Goal: Find specific page/section: Find specific page/section

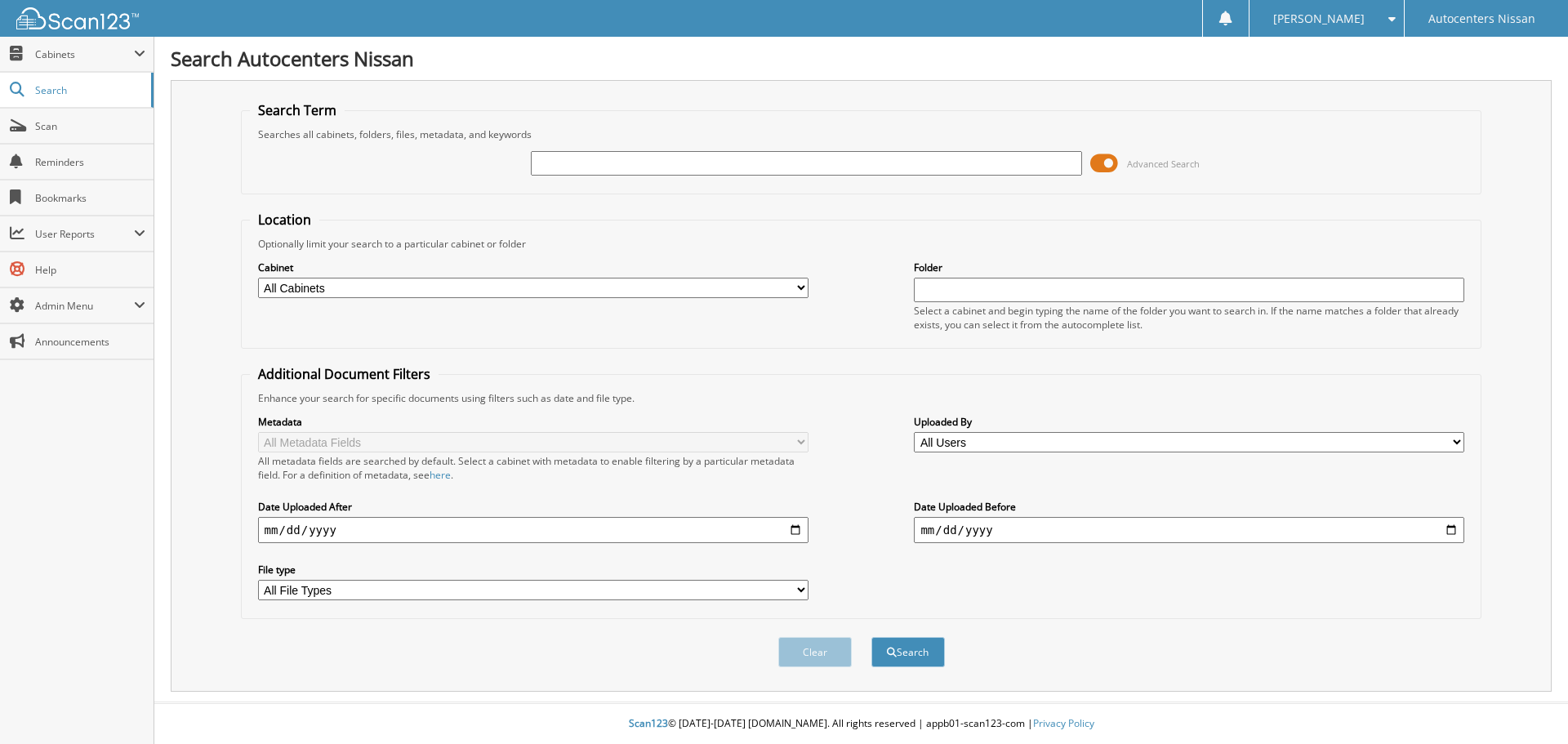
click at [618, 166] on input "text" at bounding box center [805, 163] width 550 height 25
type input "R83983"
click at [871, 637] on button "Search" at bounding box center [908, 652] width 73 height 30
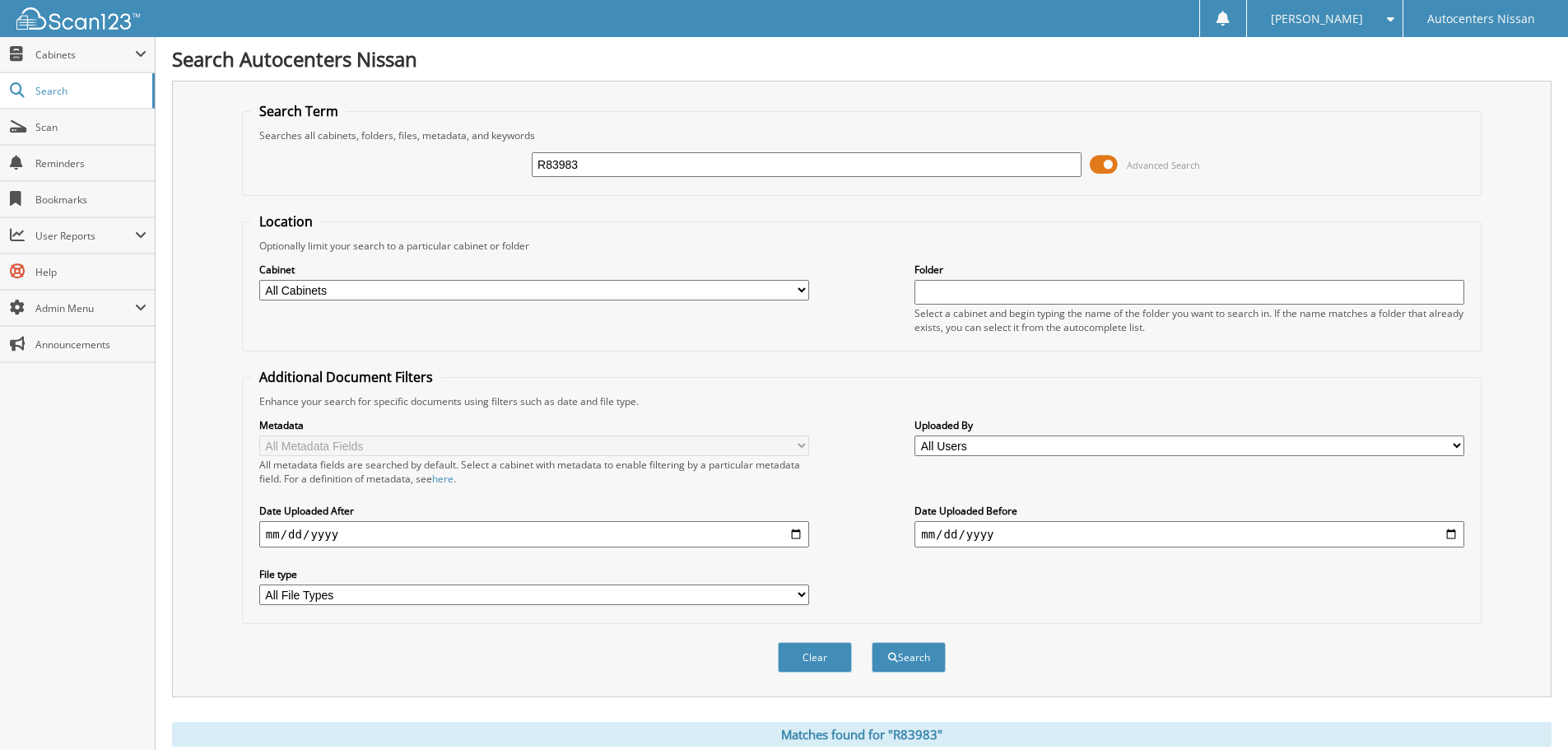
drag, startPoint x: 612, startPoint y: 174, endPoint x: 21, endPoint y: 218, distance: 592.6
click at [138, 197] on body "CARRIE S. Settings Logout Autocenters Nissan Close Cabinets My Company Email Ad…" at bounding box center [784, 510] width 1568 height 1020
type input "N02076"
click at [872, 643] on button "Search" at bounding box center [909, 657] width 74 height 31
drag, startPoint x: 598, startPoint y: 170, endPoint x: 394, endPoint y: 169, distance: 204.0
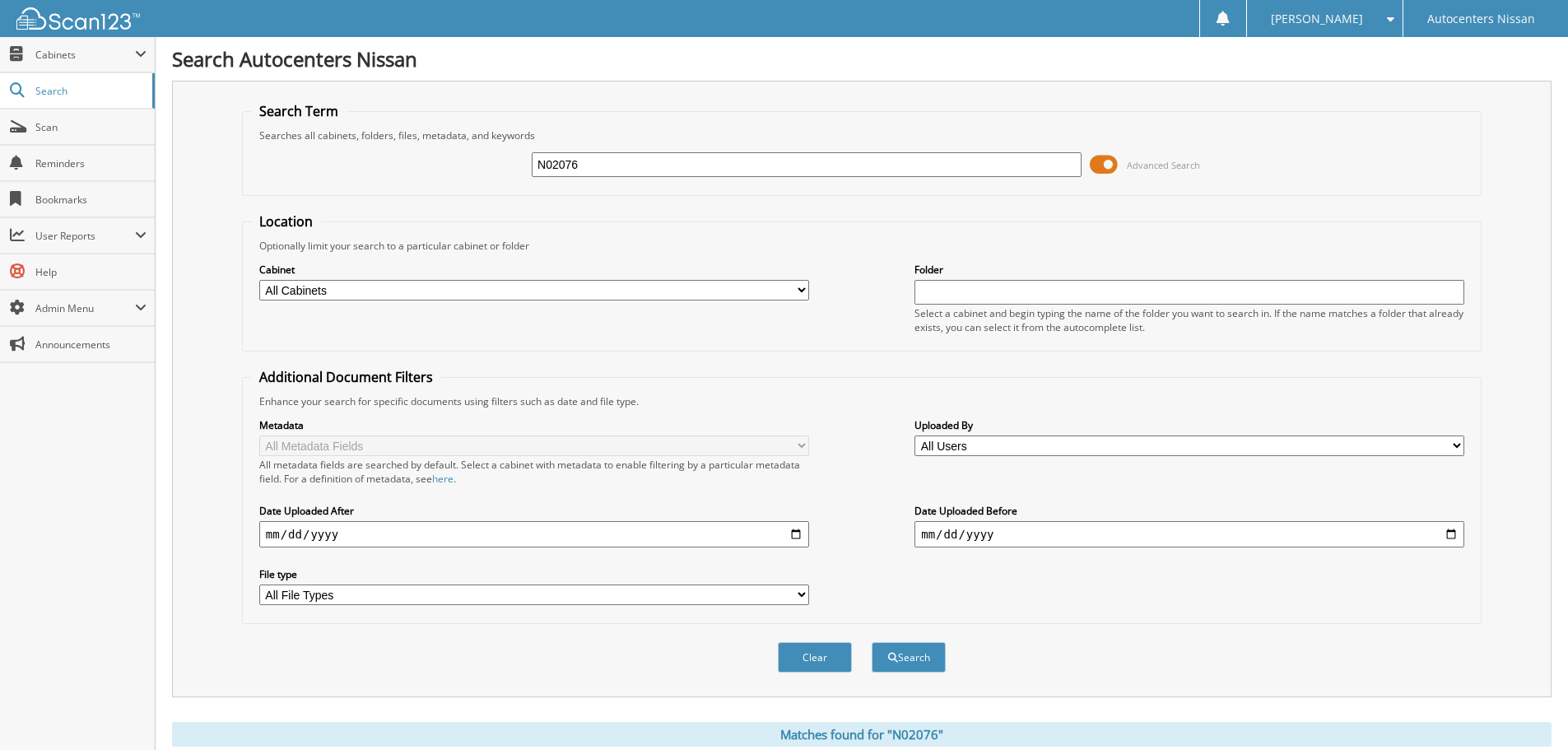
click at [424, 169] on div "N02076 Advanced Search" at bounding box center [862, 165] width 1222 height 44
type input "N01984"
click at [872, 643] on button "Search" at bounding box center [909, 657] width 74 height 31
